Goal: Transaction & Acquisition: Book appointment/travel/reservation

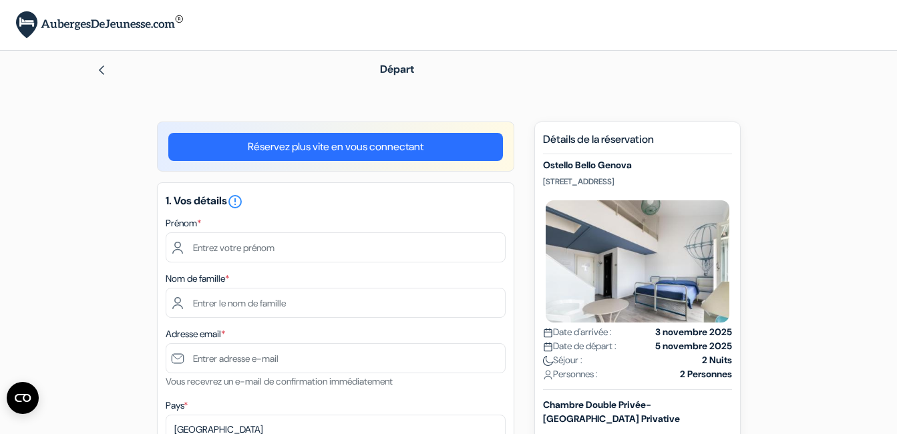
type input "[PERSON_NAME]"
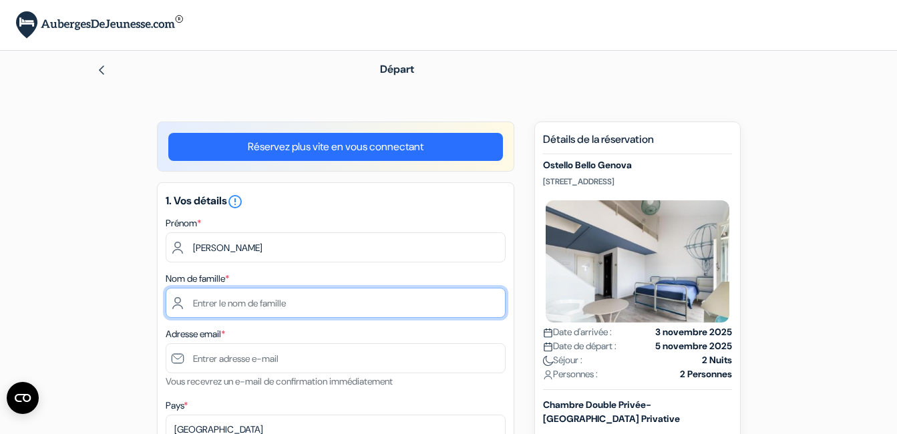
type input "pommat"
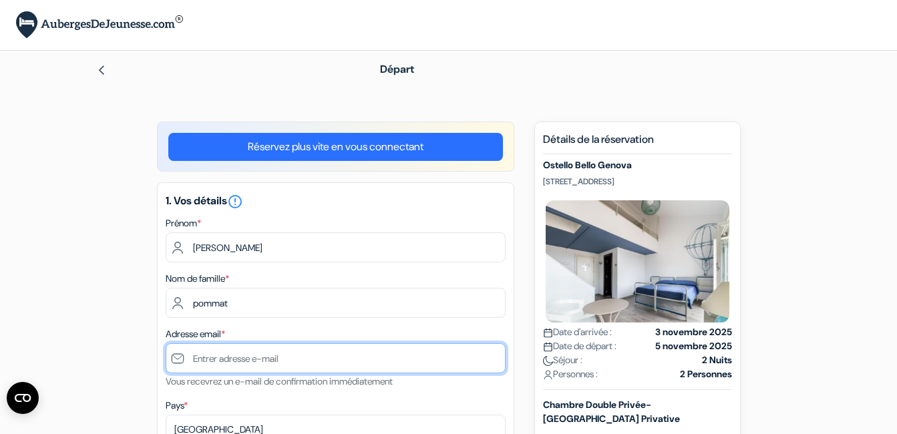
type input "[EMAIL_ADDRESS][PERSON_NAME][DOMAIN_NAME]"
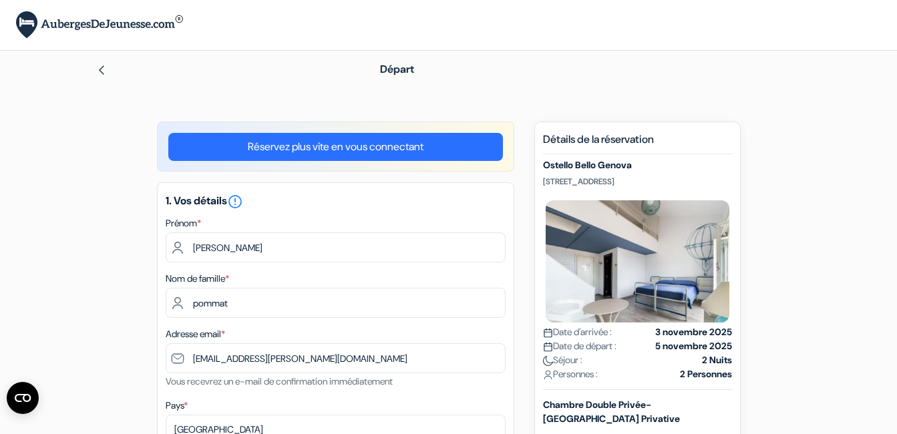
type input "[PHONE_NUMBER]"
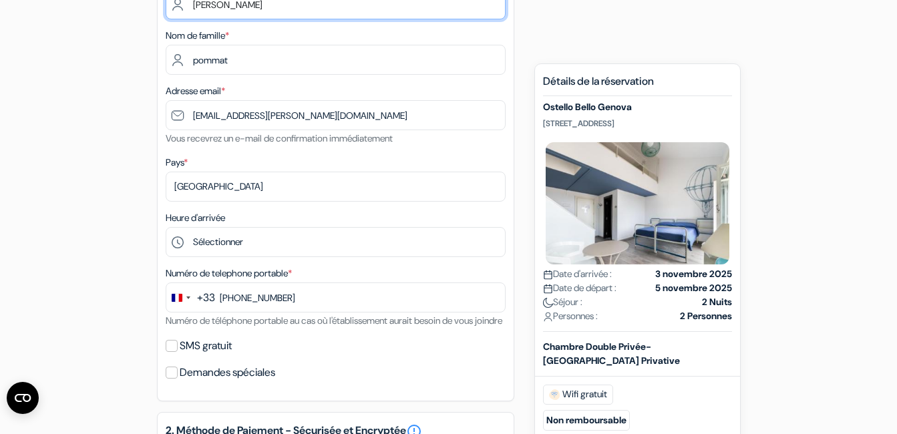
scroll to position [247, 0]
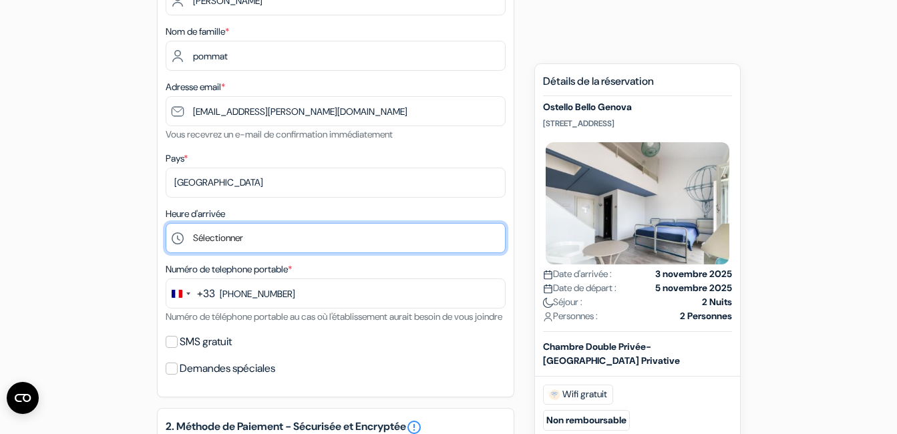
click at [458, 242] on select "Sélectionner 1:00 2:00 3:00 4:00 5:00 6:00 7:00 8:00 9:00 10:00 11:00 12:00 13:…" at bounding box center [336, 238] width 340 height 30
select select "16"
click at [166, 223] on select "Sélectionner 1:00 2:00 3:00 4:00 5:00 6:00 7:00 8:00 9:00 10:00 11:00 12:00 13:…" at bounding box center [336, 238] width 340 height 30
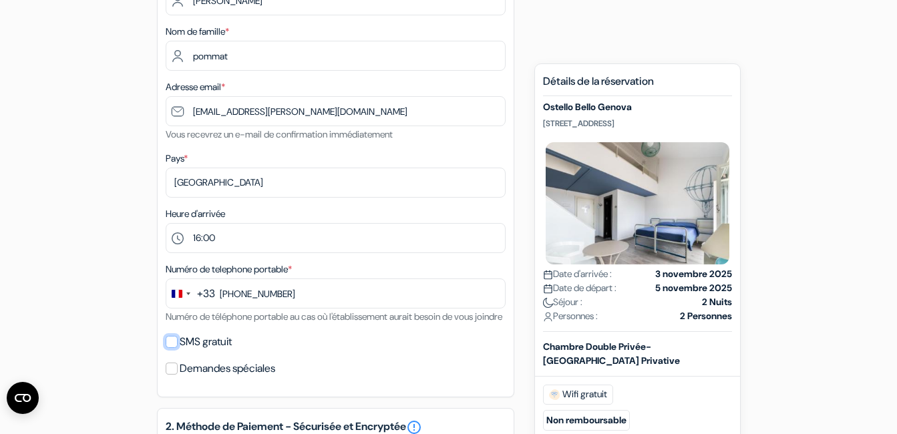
click at [176, 348] on input "SMS gratuit" at bounding box center [172, 342] width 12 height 12
checkbox input "true"
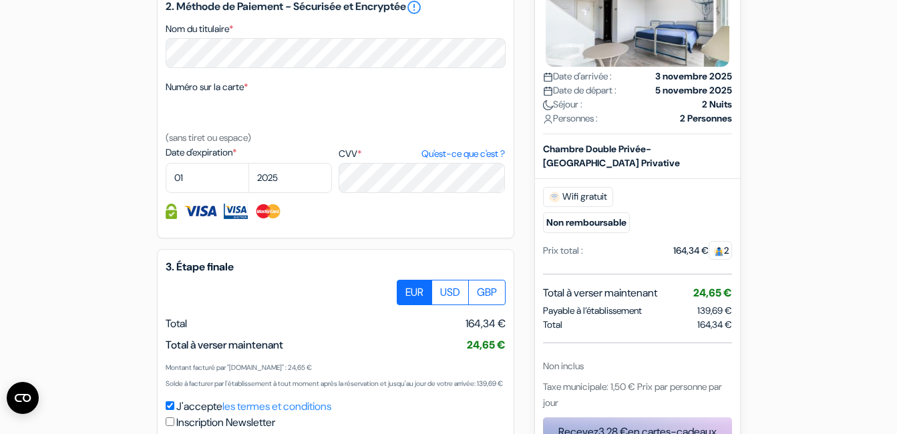
scroll to position [707, 0]
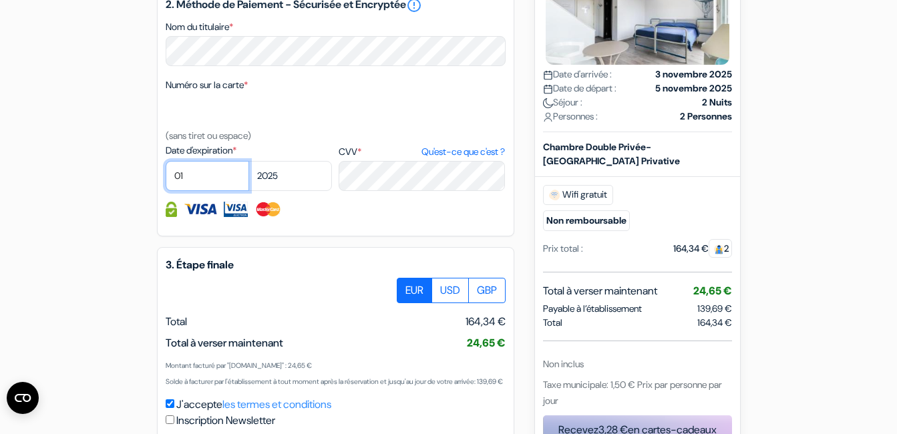
select select "09"
select select "2028"
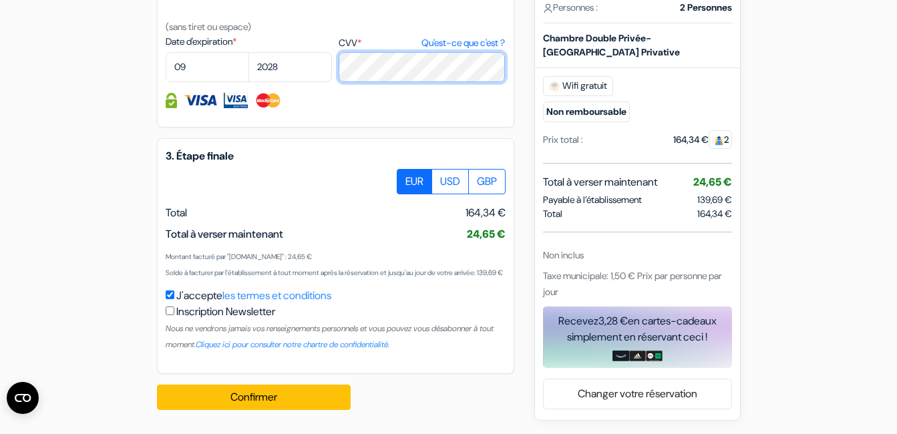
scroll to position [848, 0]
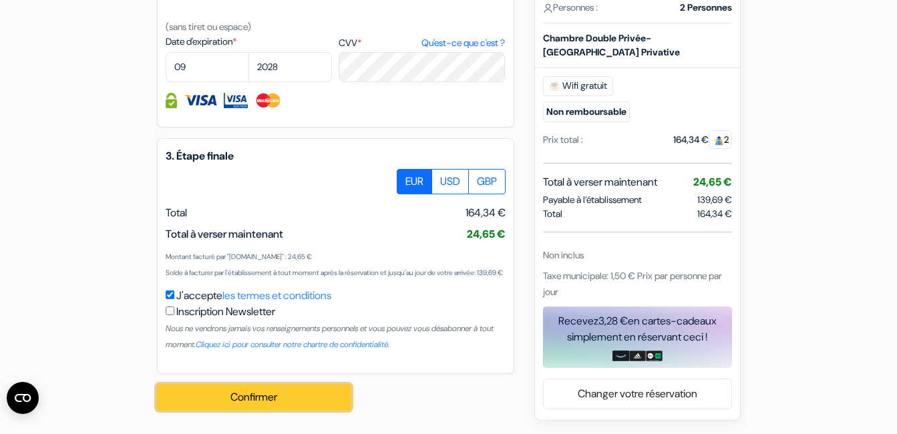
click at [258, 391] on button "Confirmer Loading..." at bounding box center [254, 397] width 194 height 25
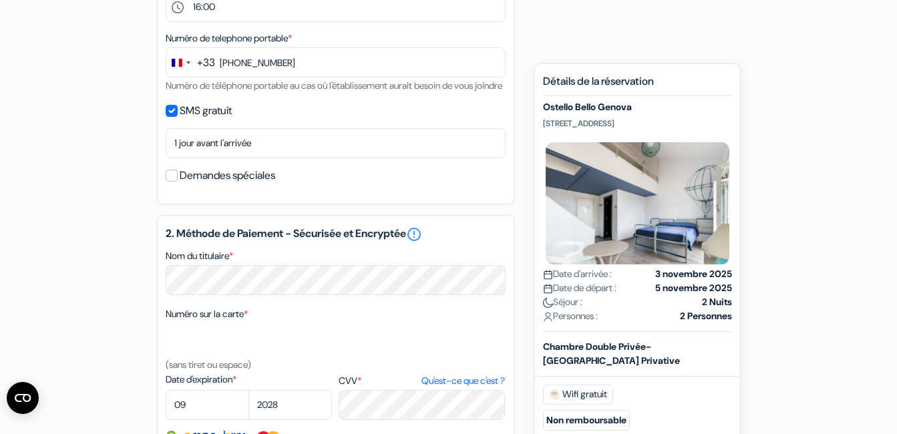
scroll to position [850, 0]
